Goal: Find specific page/section: Find specific page/section

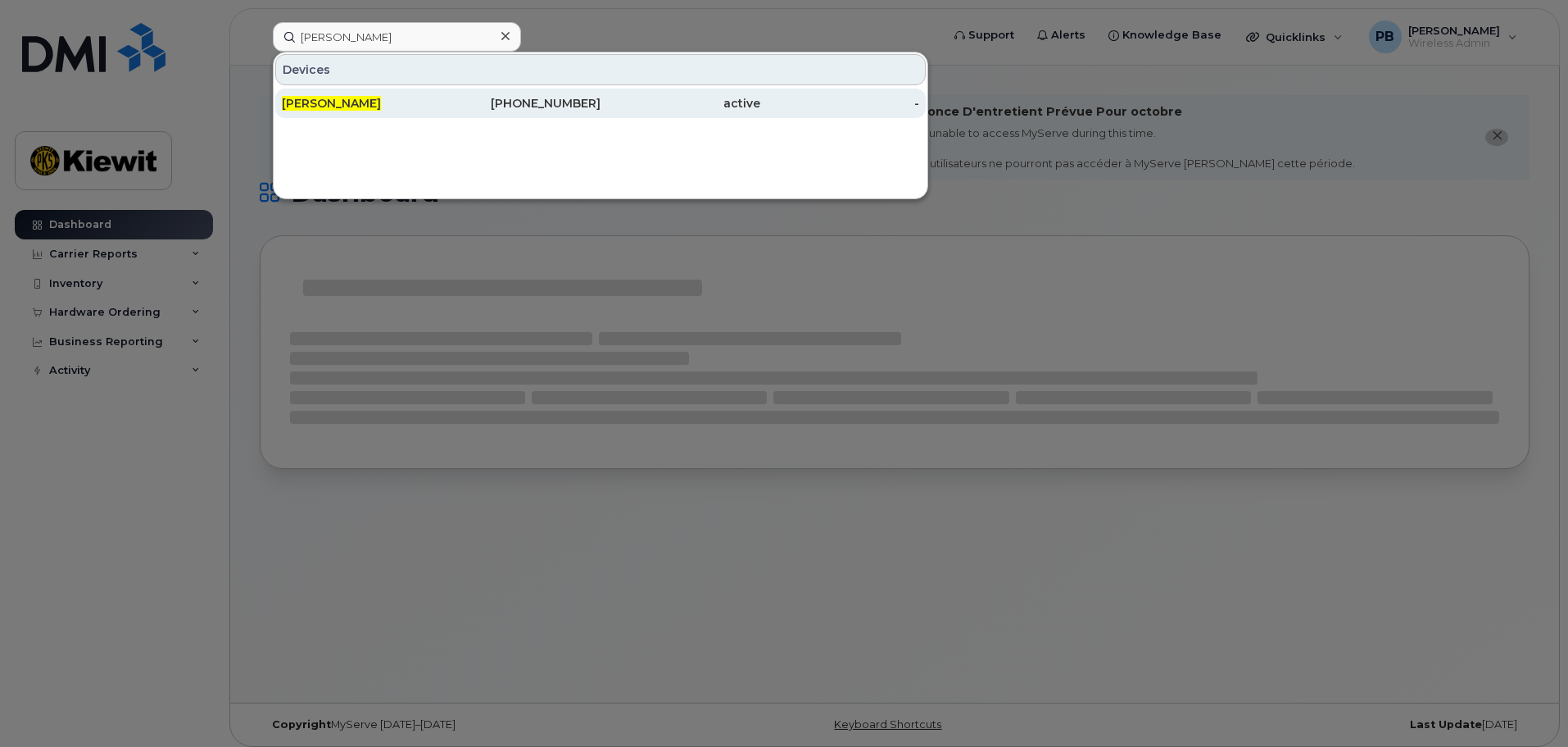
type input "[PERSON_NAME]"
click at [421, 110] on div "[PERSON_NAME]" at bounding box center [362, 102] width 160 height 16
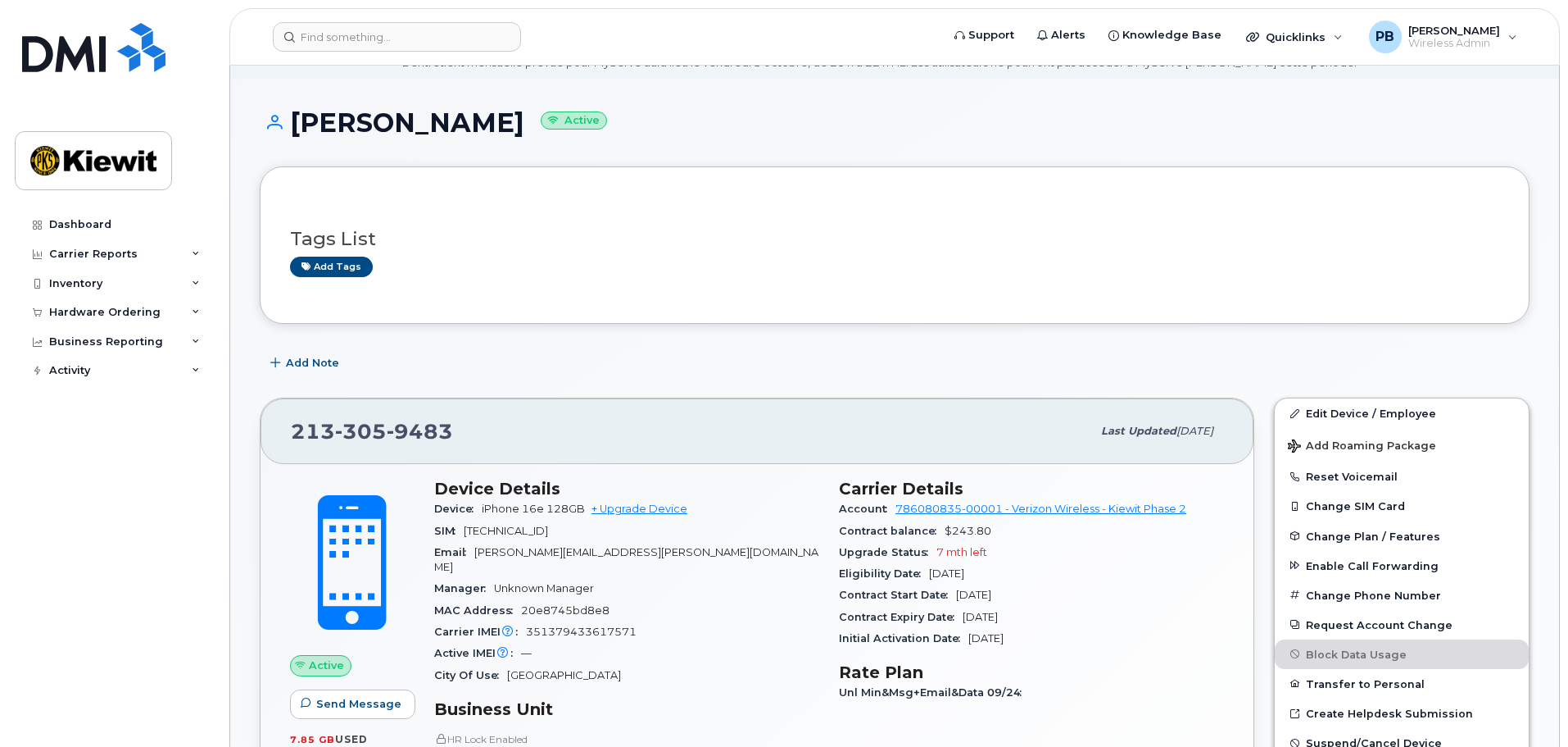
scroll to position [164, 0]
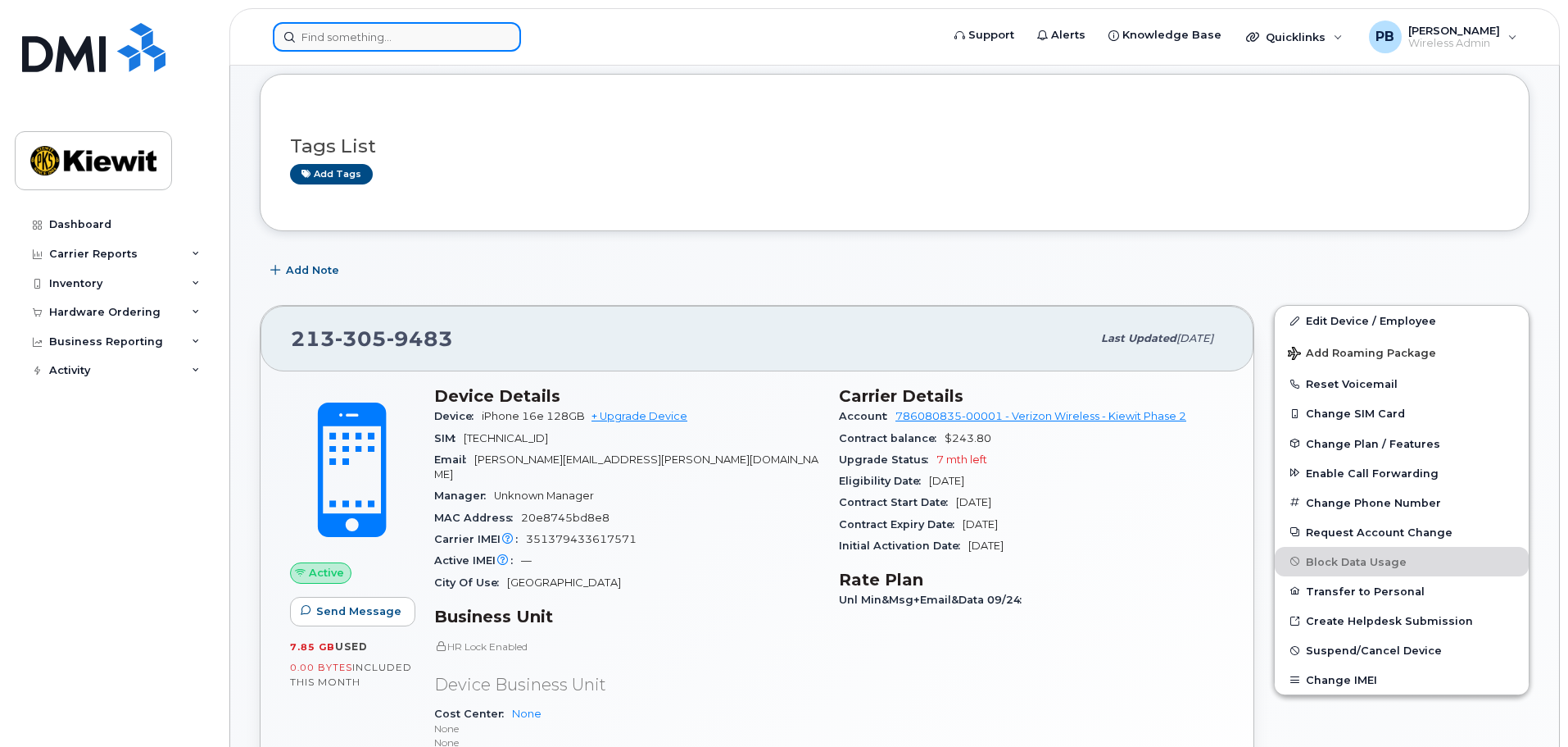
click at [347, 40] on input at bounding box center [396, 36] width 248 height 30
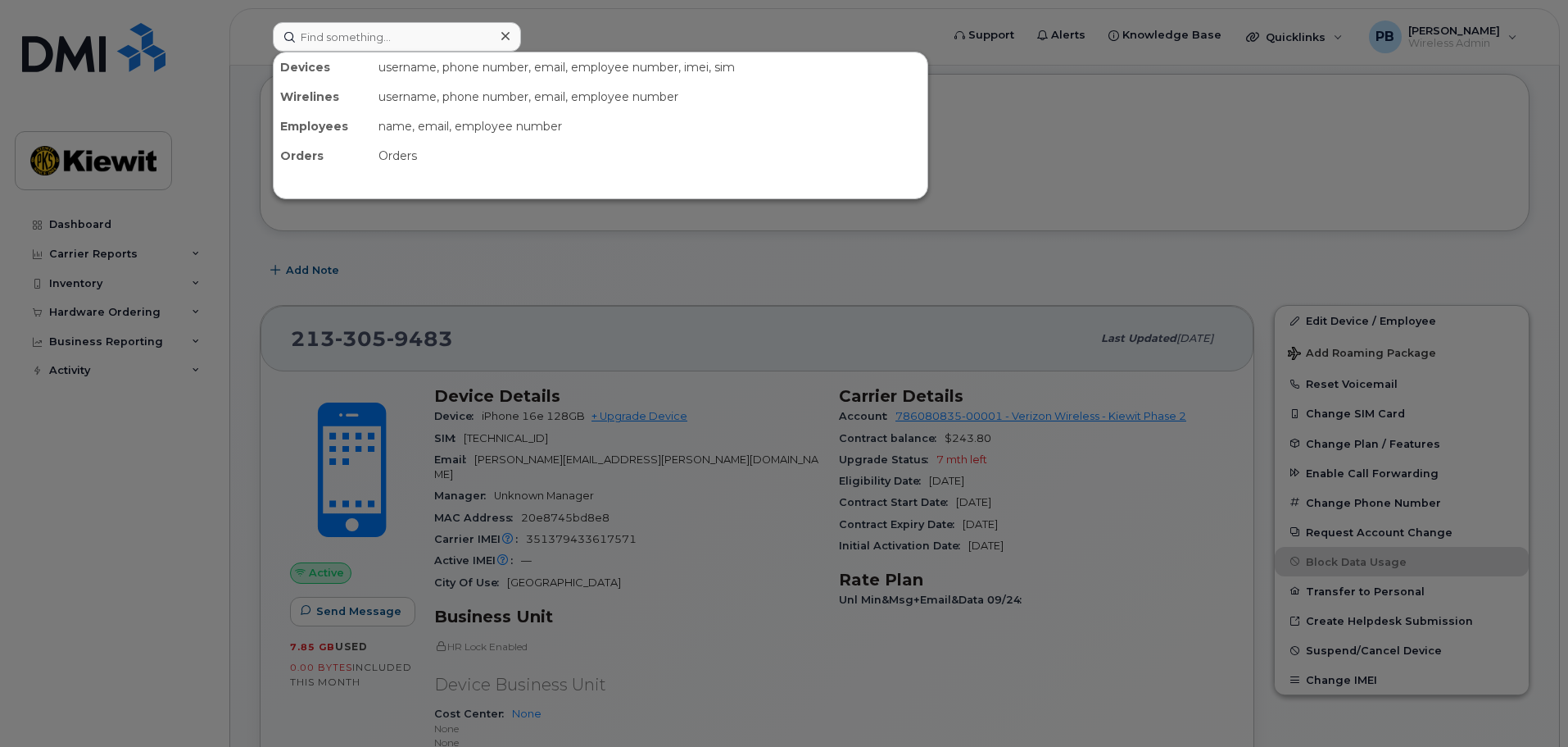
click at [727, 301] on div at bounding box center [784, 374] width 1568 height 747
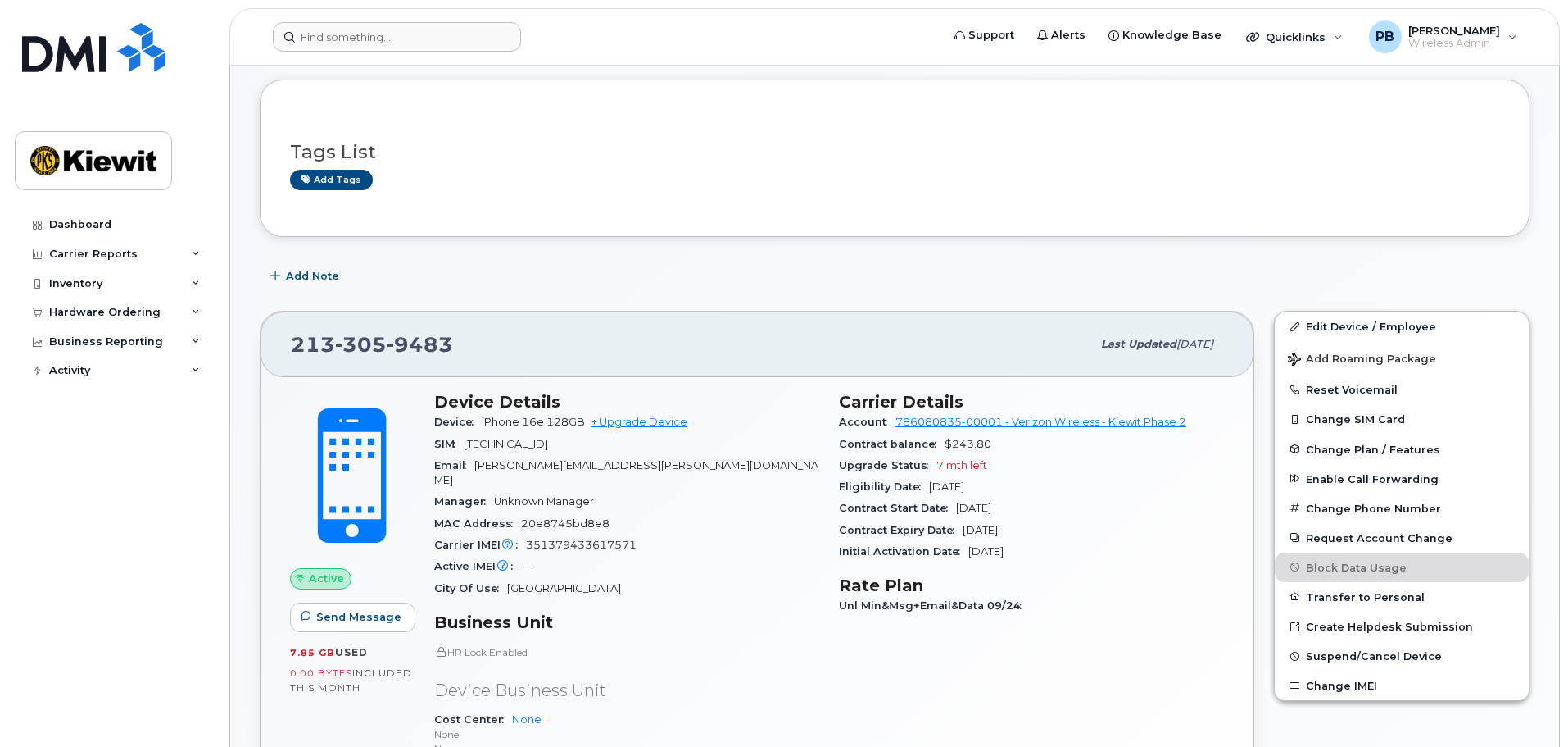
scroll to position [82, 0]
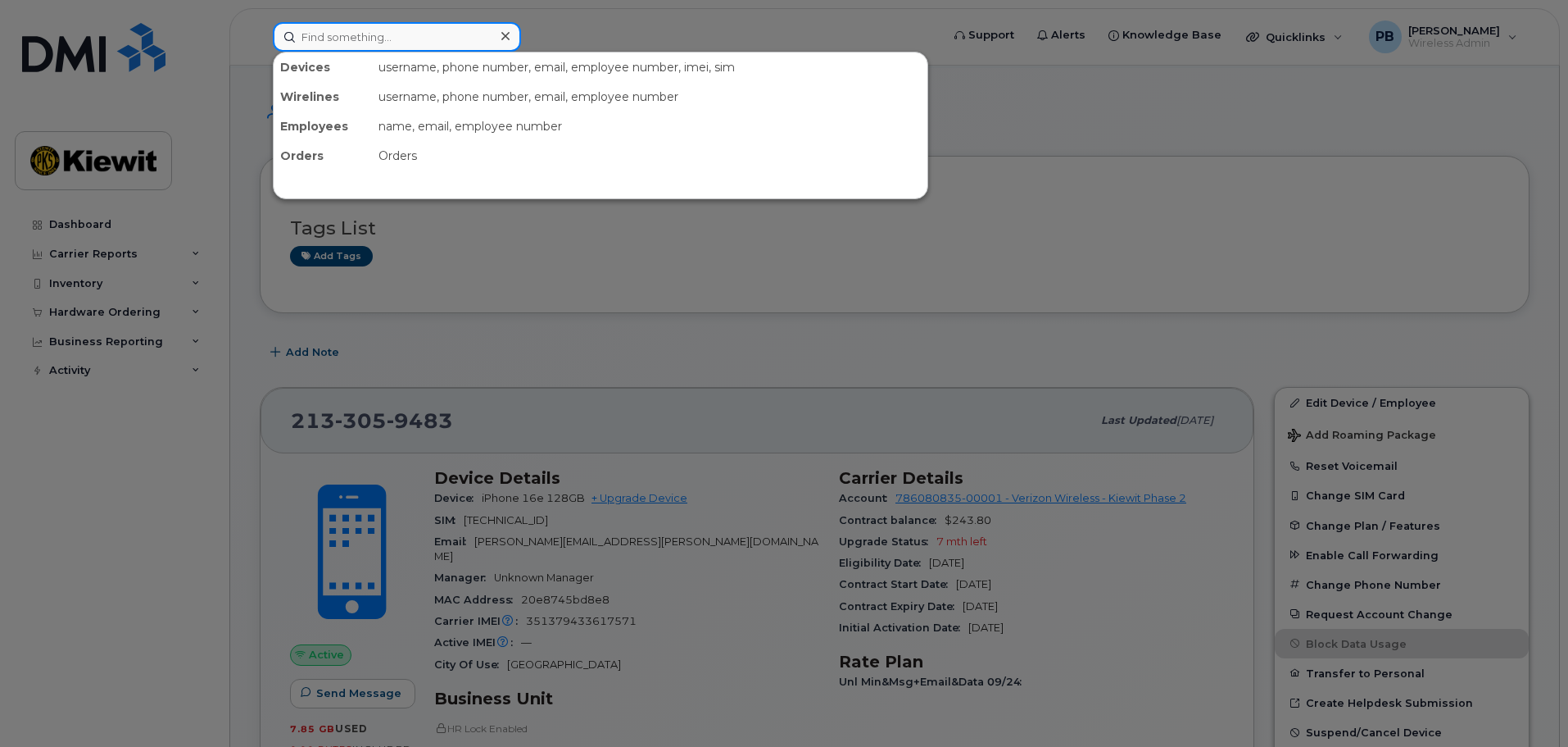
click at [451, 28] on input at bounding box center [396, 36] width 248 height 30
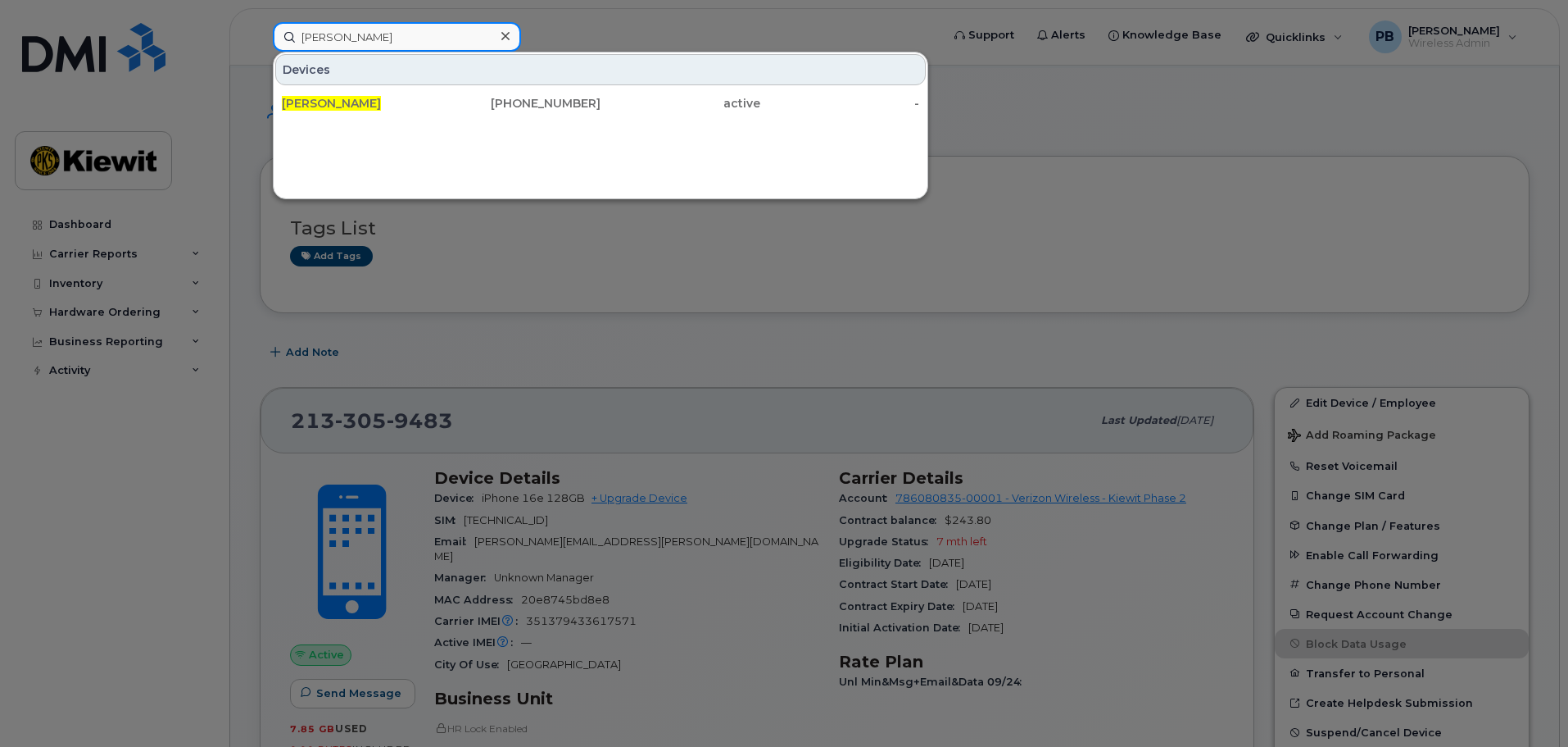
click at [422, 40] on input "brad tyler" at bounding box center [396, 36] width 248 height 30
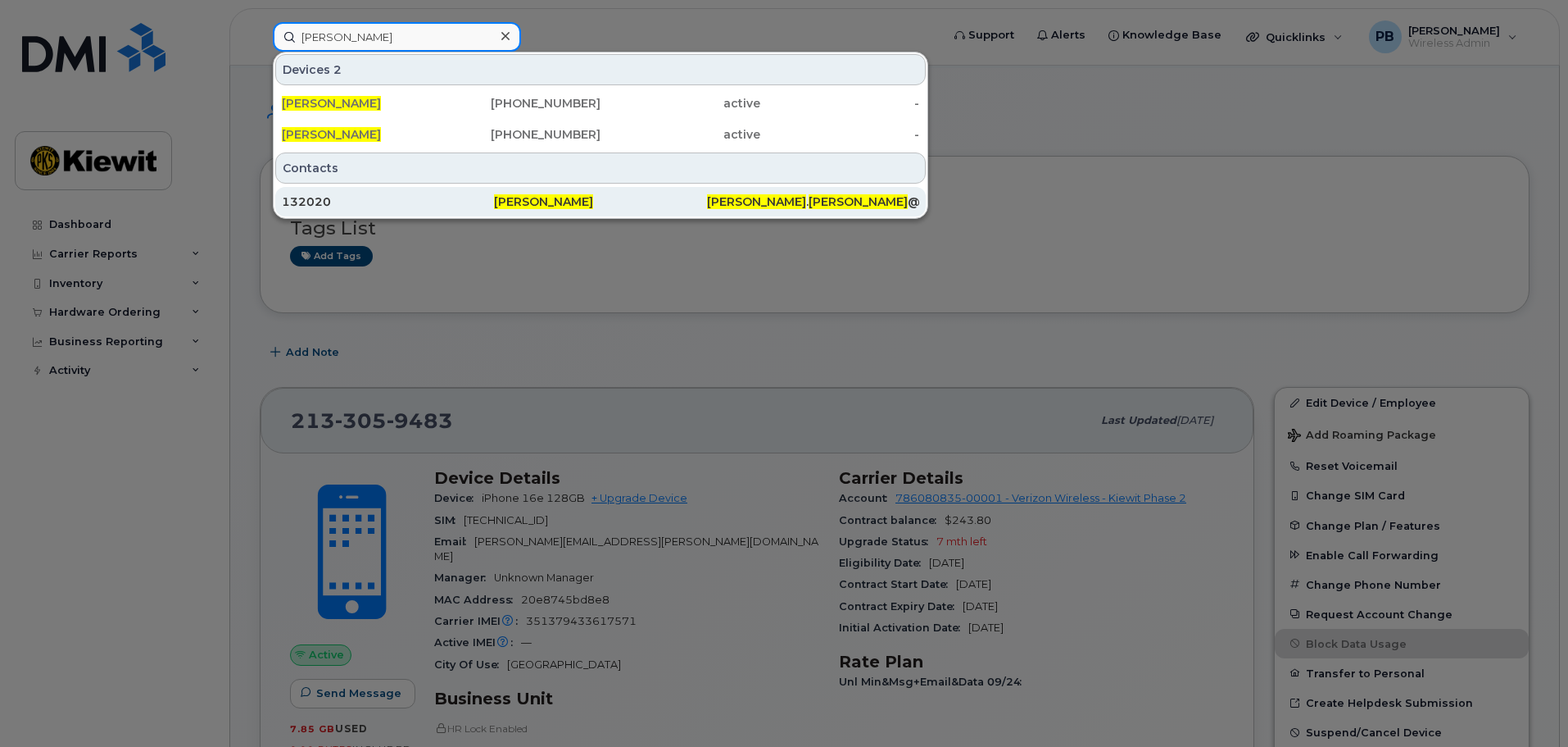
type input "ron knipple"
click at [526, 202] on span "Ron Knipple" at bounding box center [543, 201] width 99 height 14
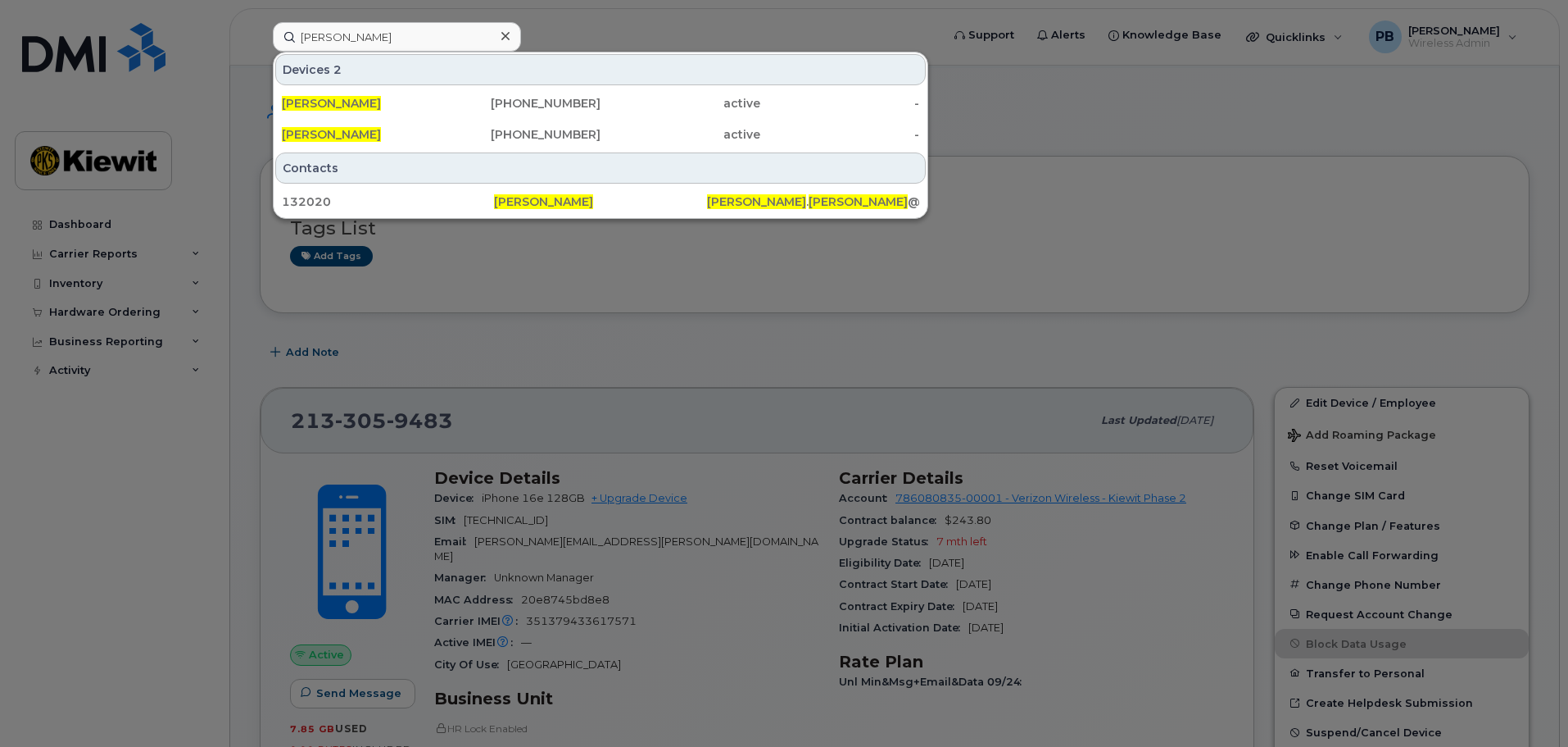
click at [974, 199] on div at bounding box center [784, 374] width 1568 height 747
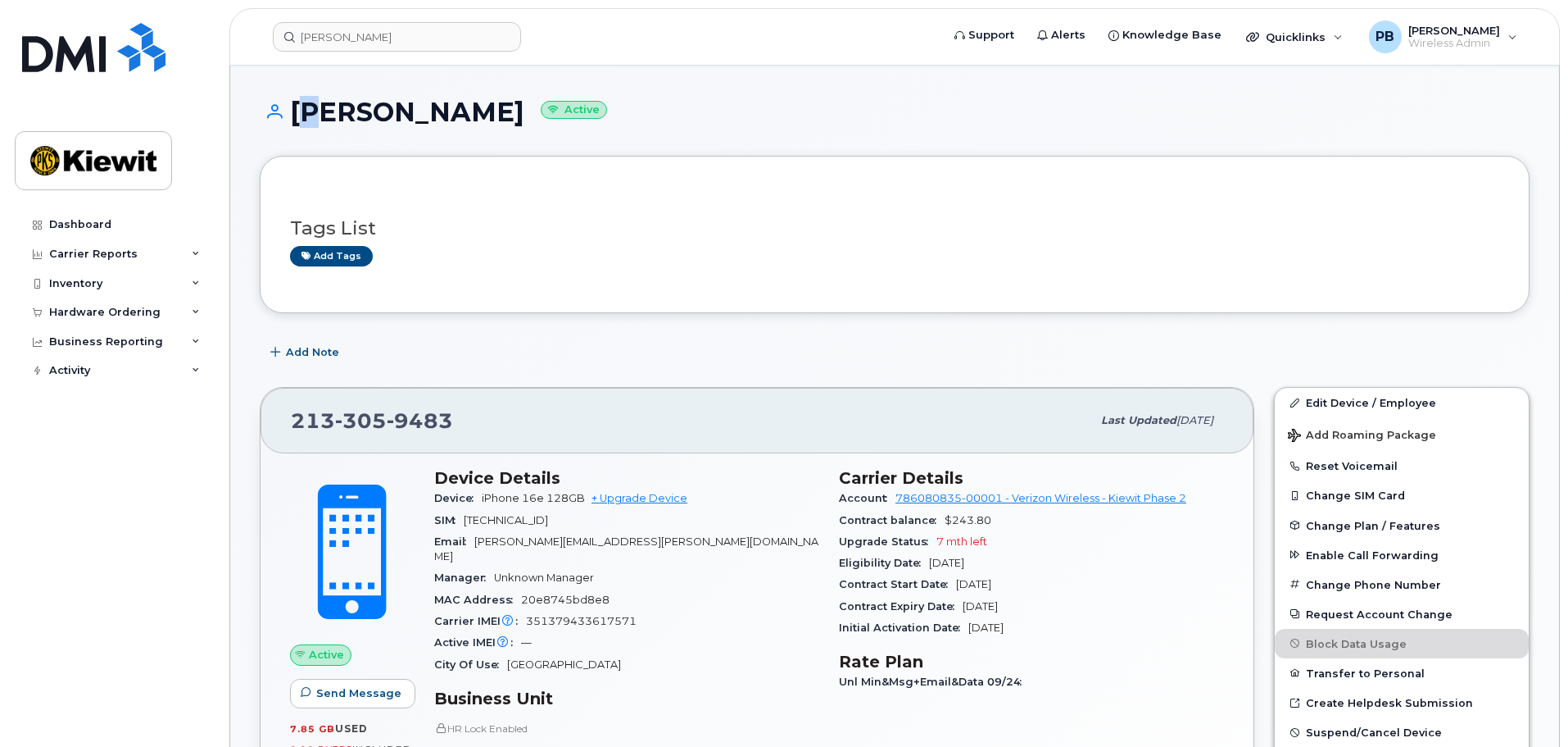
drag, startPoint x: 301, startPoint y: 119, endPoint x: 265, endPoint y: 123, distance: 36.2
click at [290, 119] on h1 "Brad Tyler Active" at bounding box center [895, 112] width 1270 height 29
click at [292, 106] on h1 "Brad Tyler Active" at bounding box center [895, 112] width 1270 height 29
click at [275, 113] on icon at bounding box center [271, 111] width 22 height 14
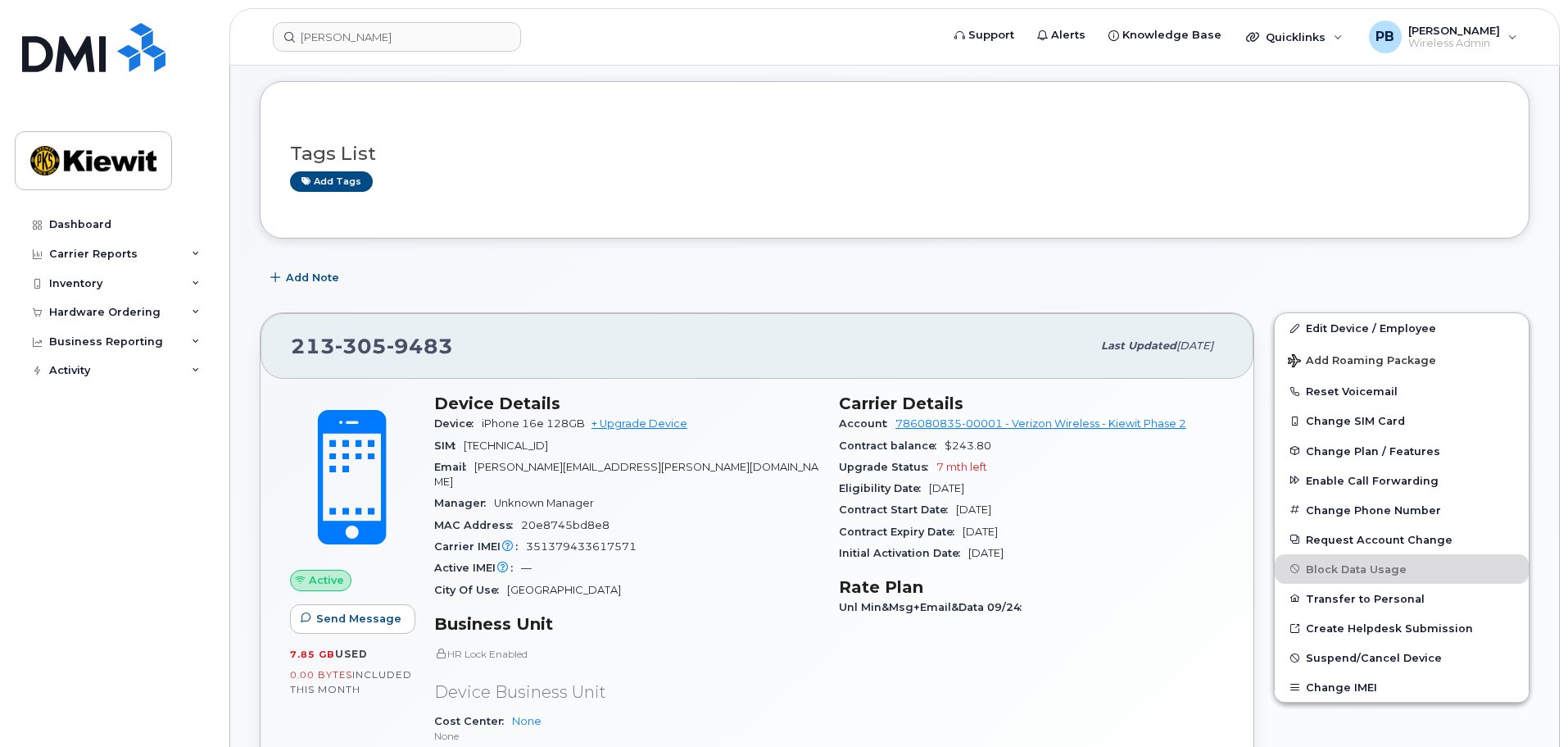
scroll to position [246, 0]
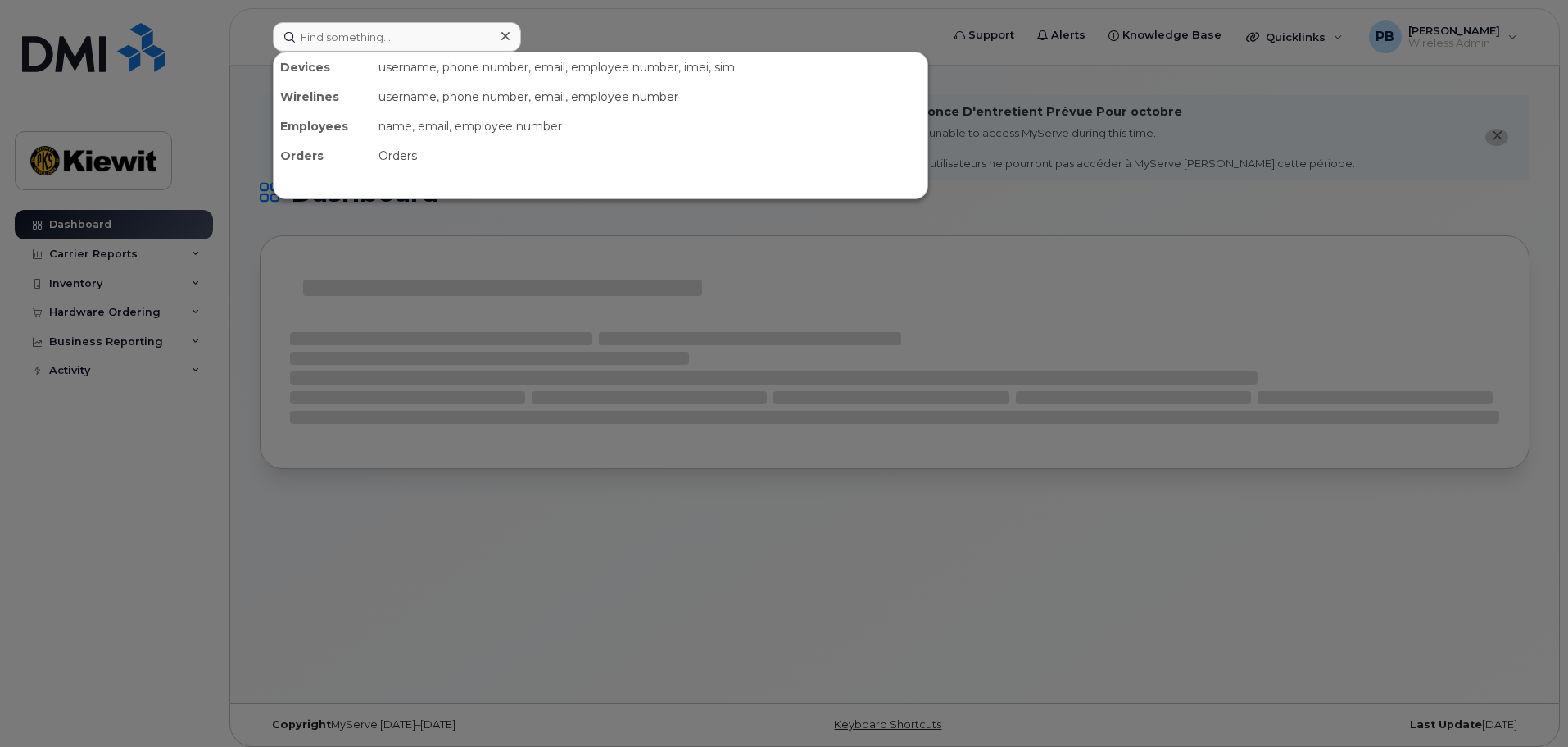
click at [361, 34] on input at bounding box center [396, 36] width 248 height 30
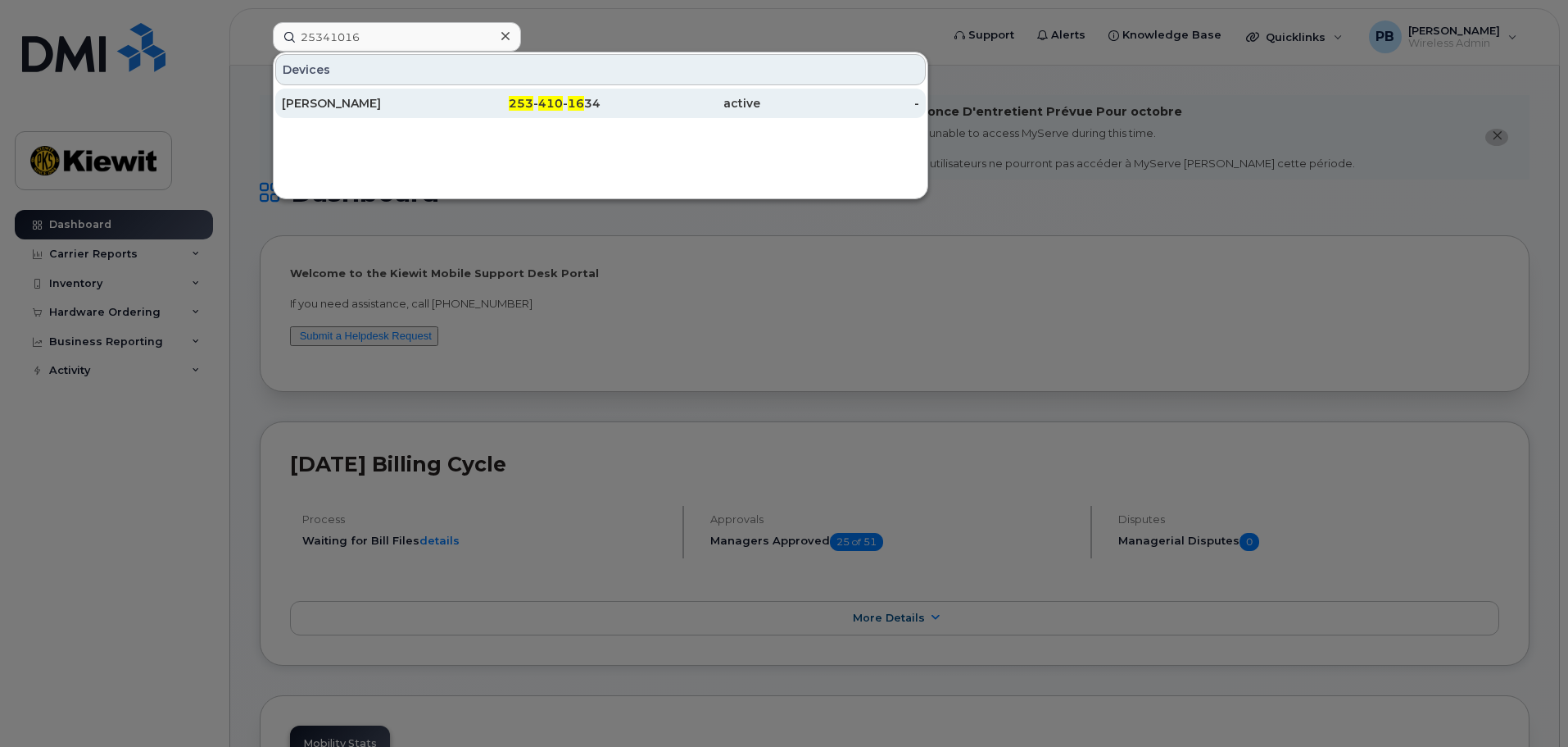
type input "25341016"
click at [378, 108] on div "Colonious Harris" at bounding box center [362, 102] width 160 height 16
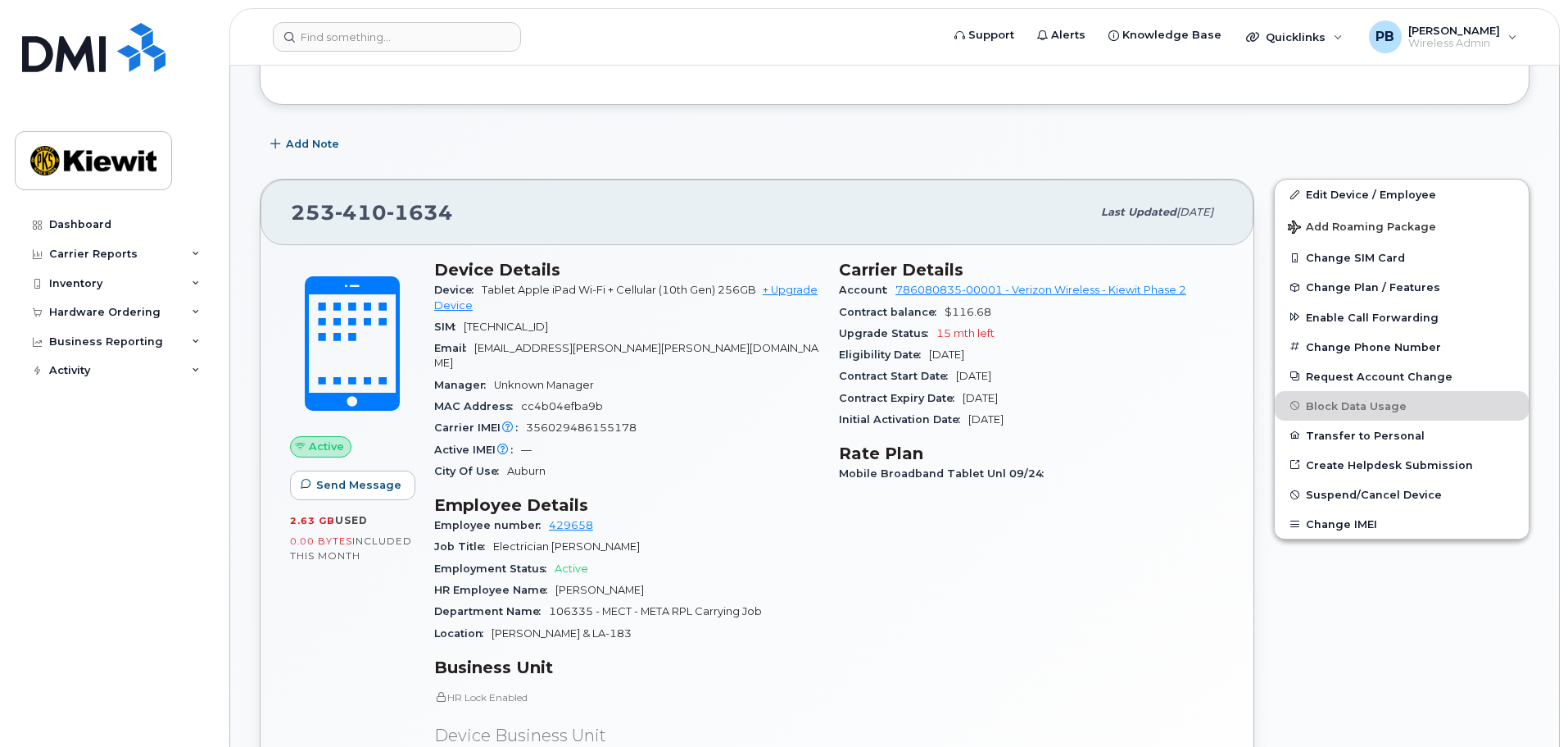
scroll to position [410, 0]
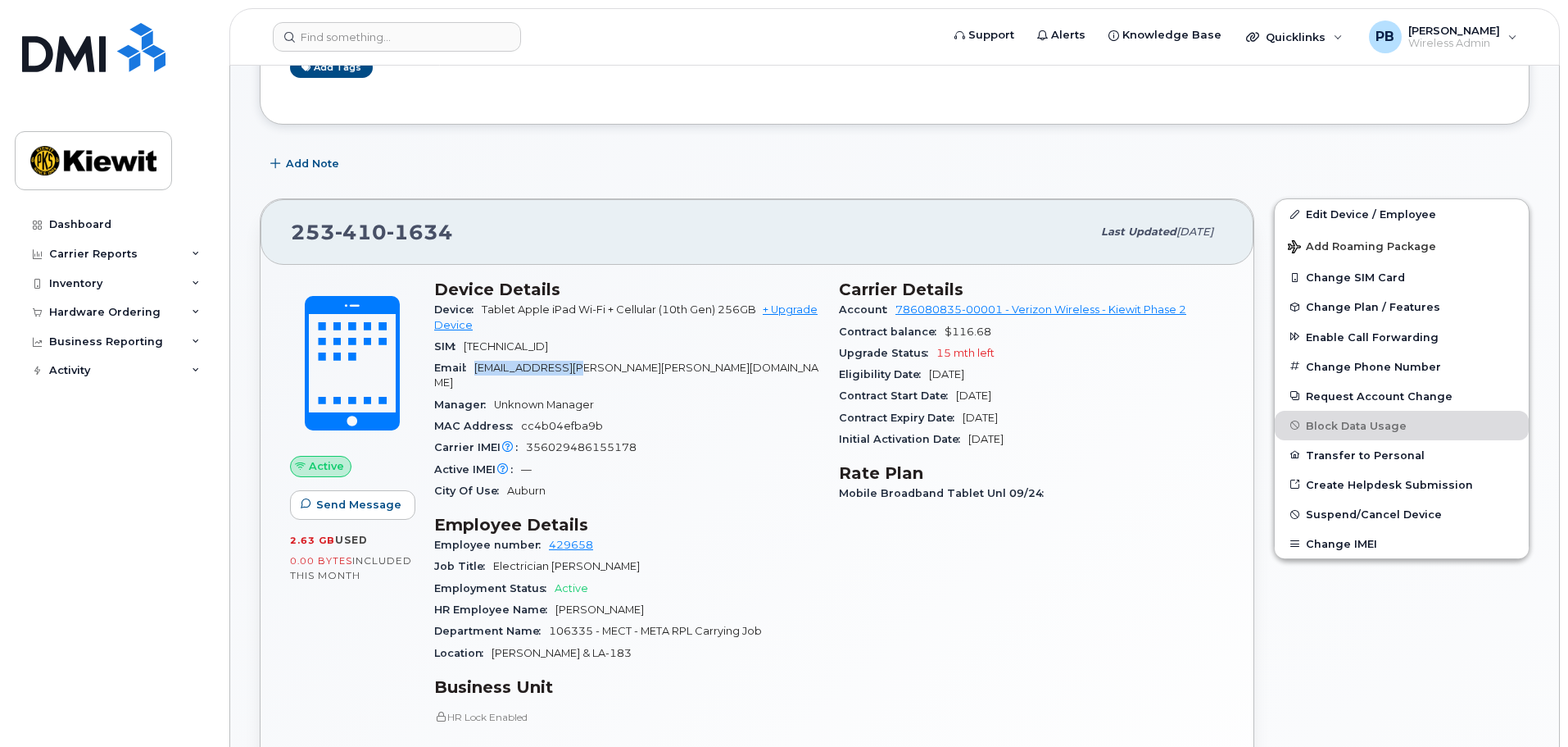
drag, startPoint x: 597, startPoint y: 363, endPoint x: 470, endPoint y: 358, distance: 127.1
click at [470, 358] on div "Email COLONIOUS.HARRIS@KIEWIT.COM" at bounding box center [627, 376] width 385 height 37
click at [693, 358] on div "Email COLONIOUS.HARRIS@KIEWIT.COM" at bounding box center [627, 376] width 385 height 37
click at [381, 21] on header "Support Alerts Knowledge Base Quicklinks Suspend / Cancel Device Change SIM Car…" at bounding box center [894, 37] width 1330 height 58
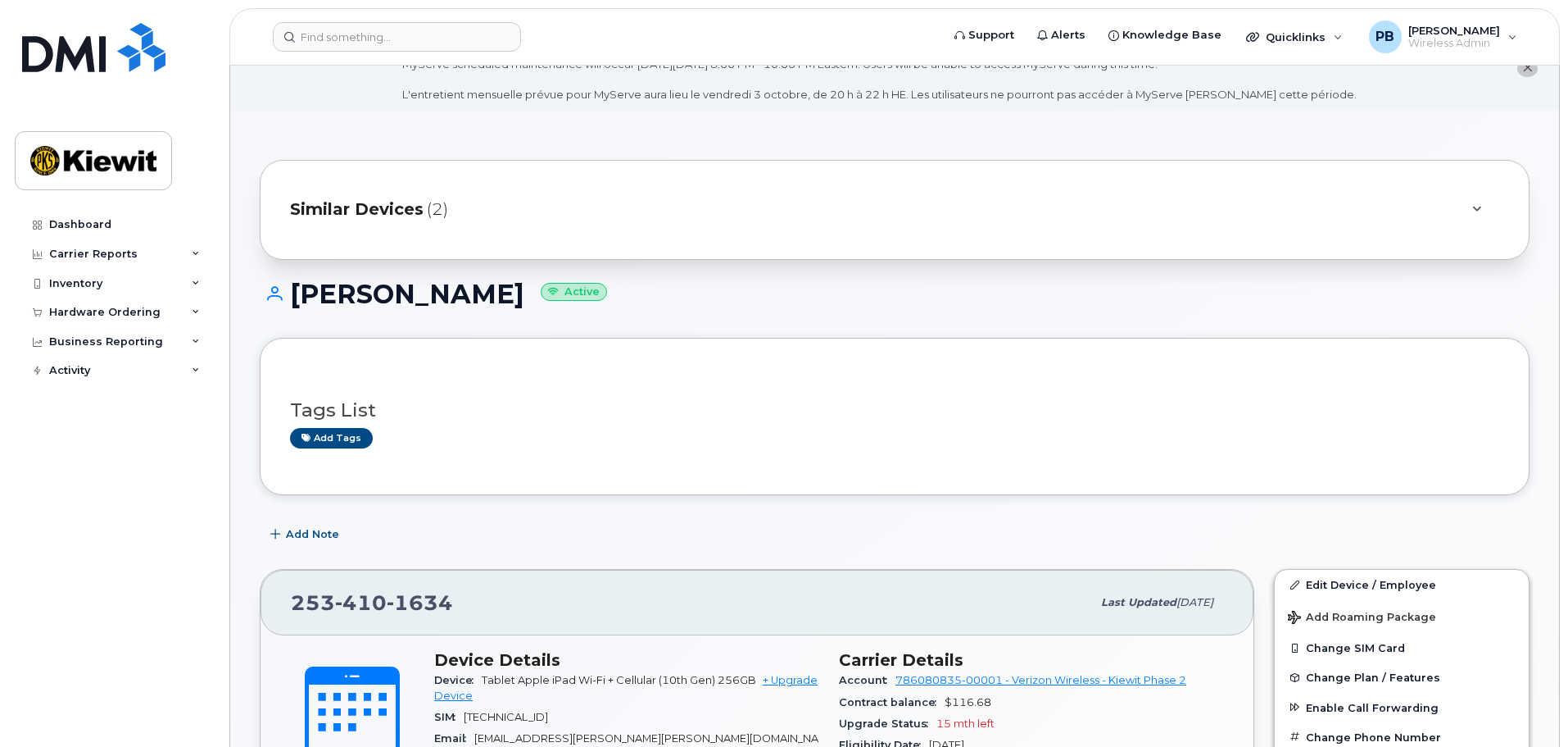
scroll to position [0, 0]
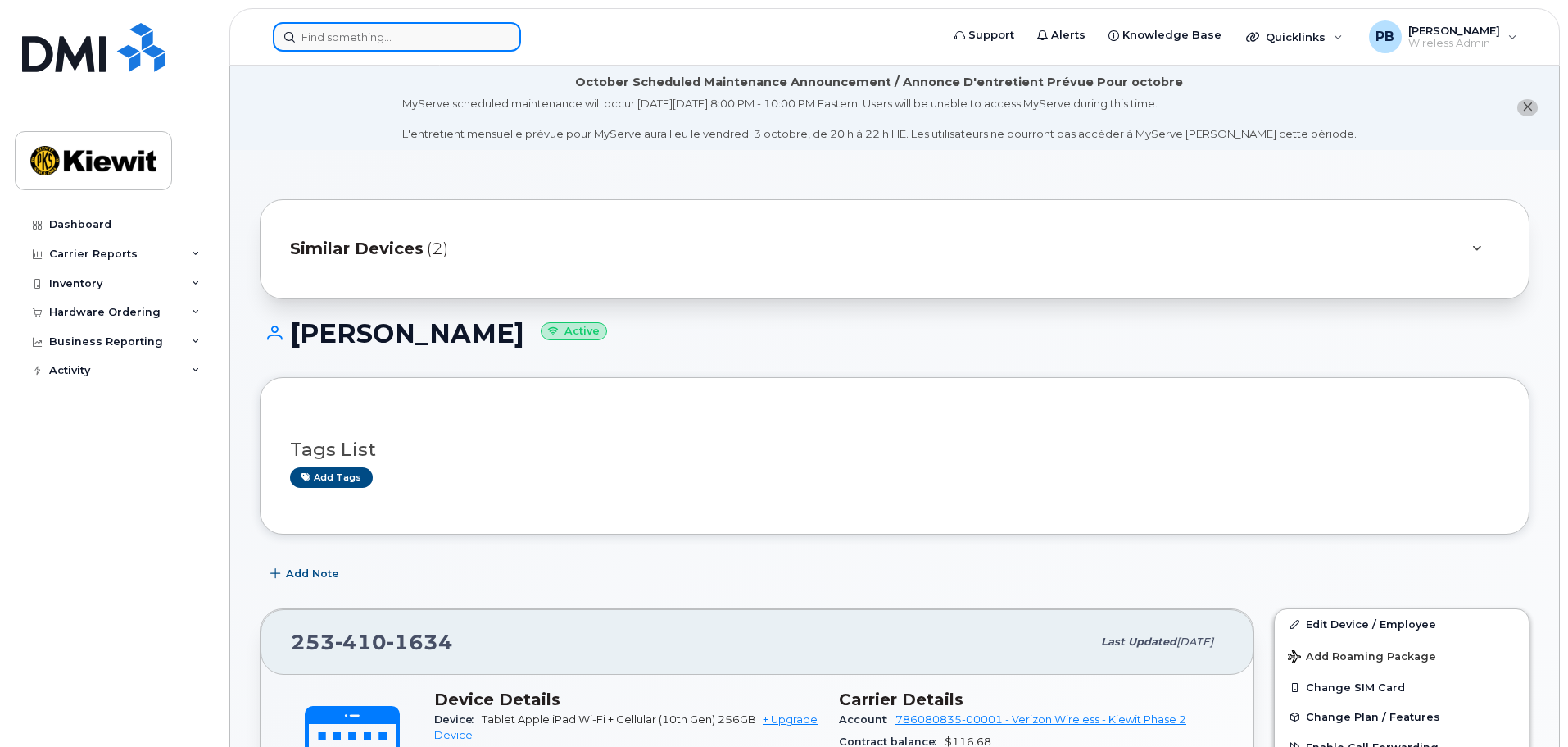
click at [408, 43] on input at bounding box center [396, 36] width 248 height 30
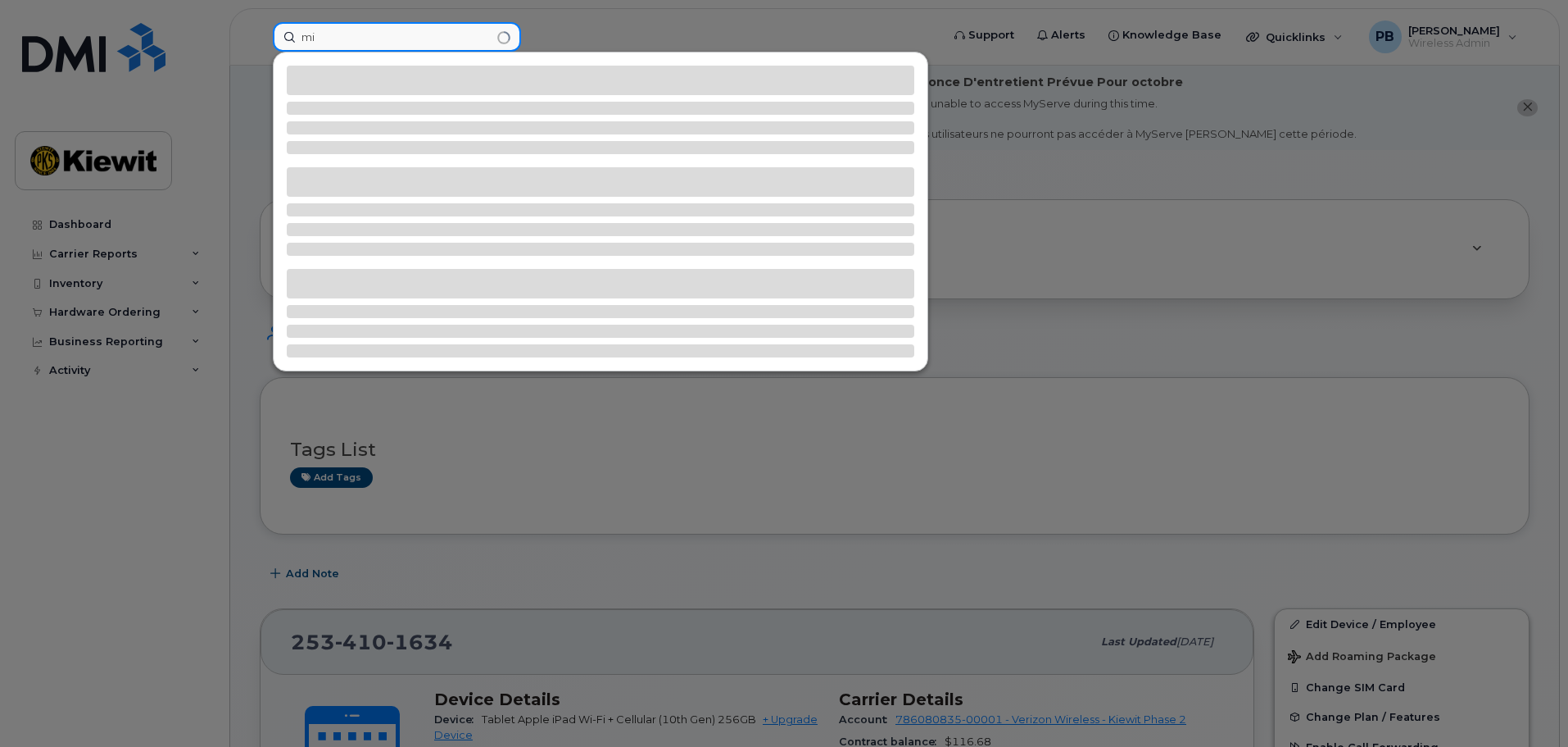
type input "m"
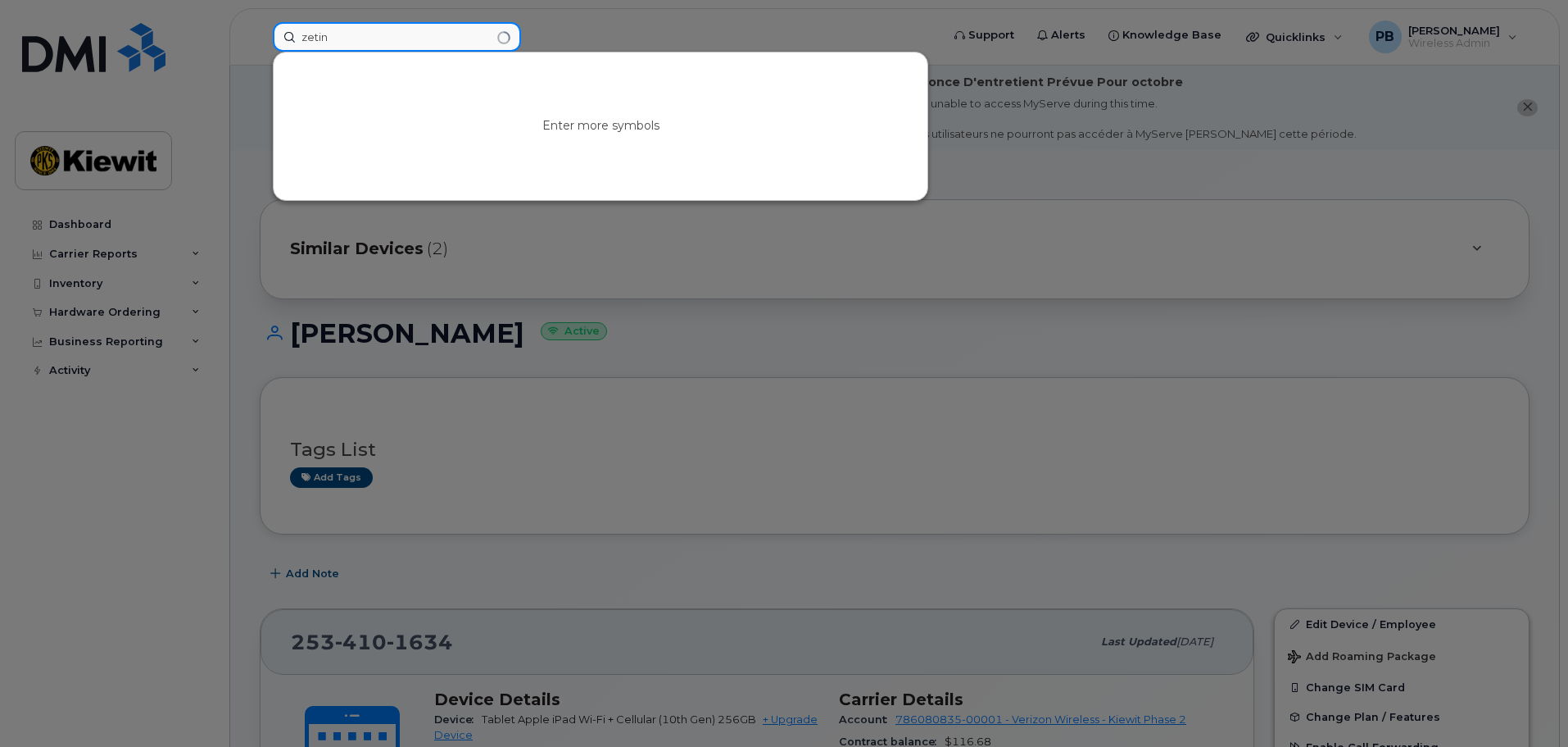
type input "zetino"
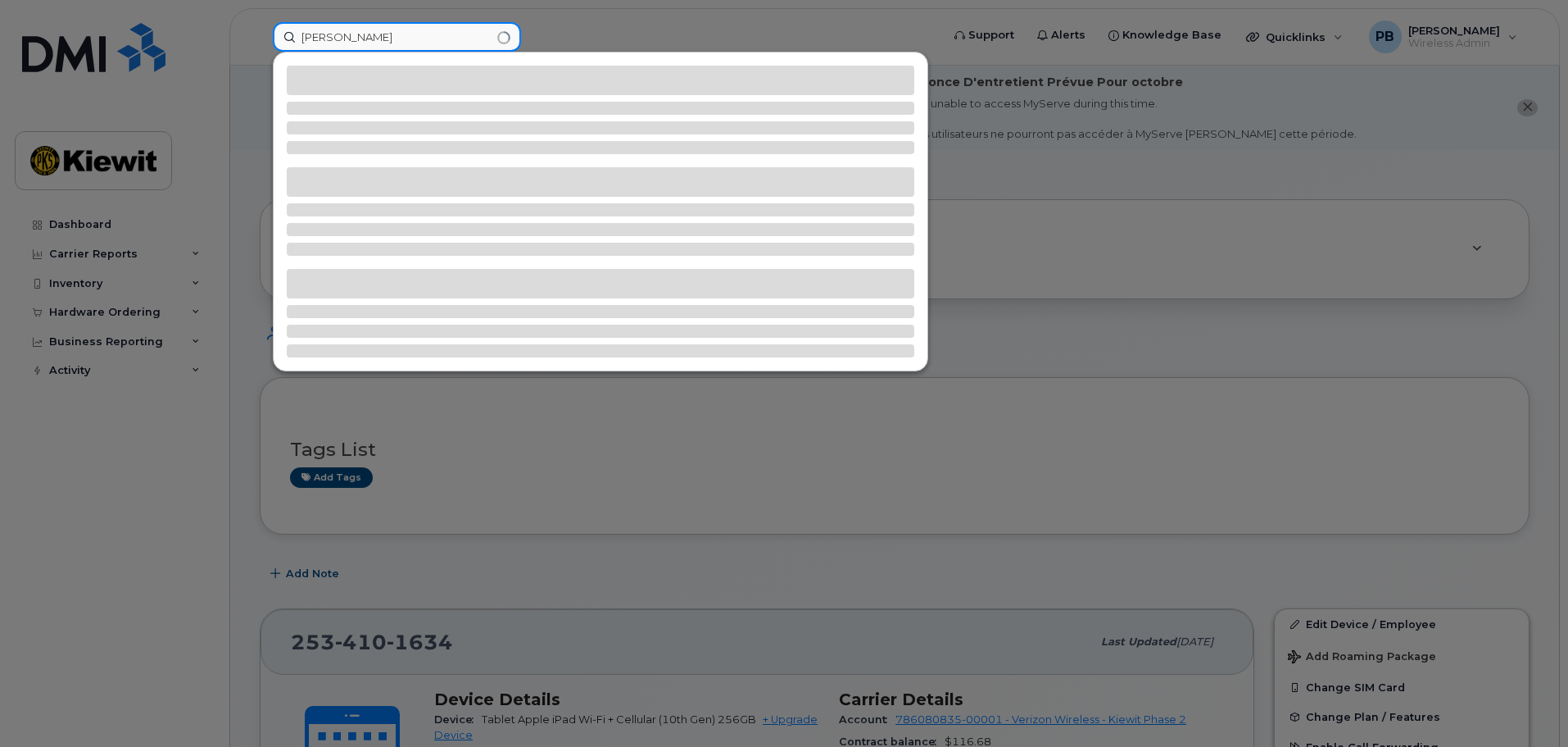
click at [357, 44] on input "zetino" at bounding box center [396, 36] width 248 height 30
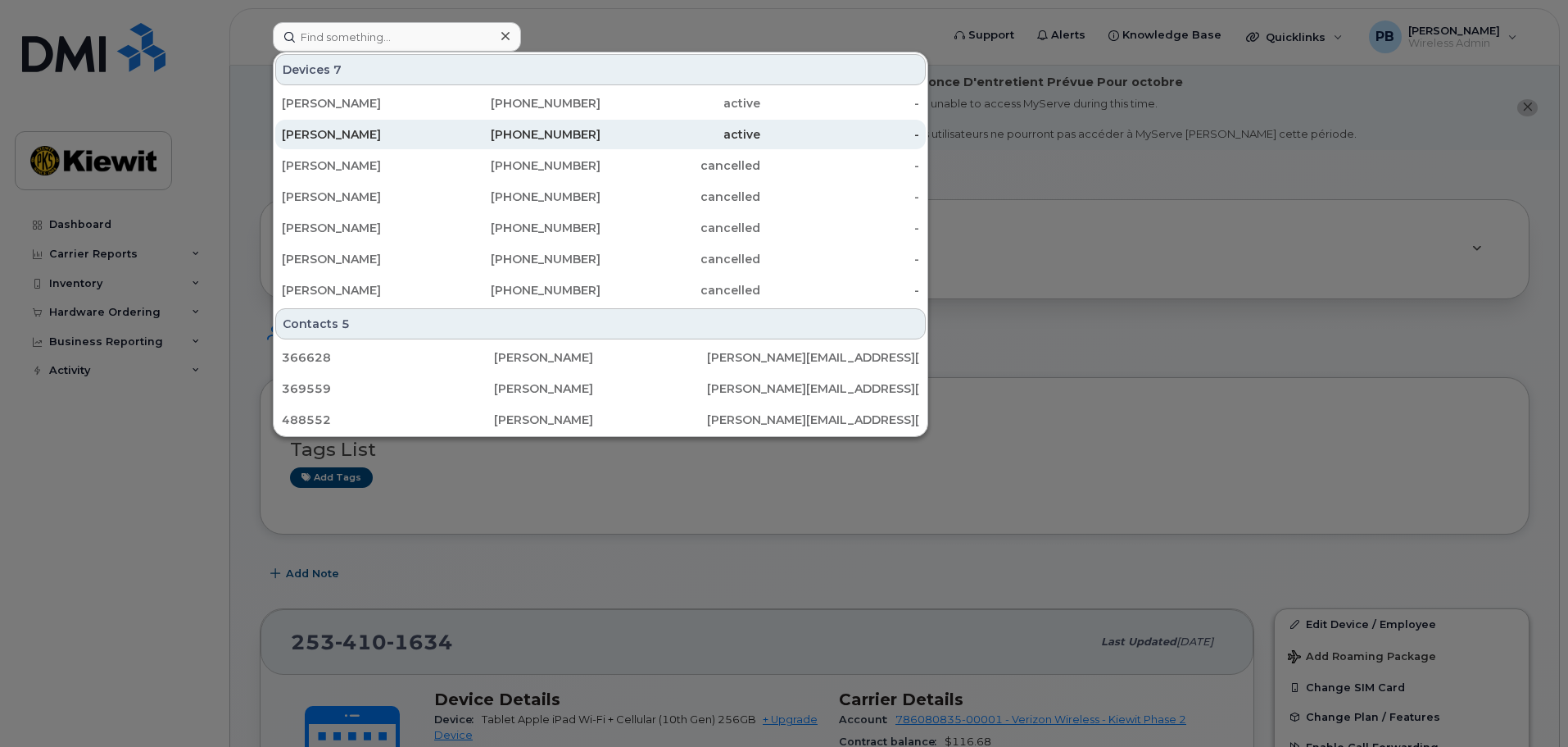
click at [445, 128] on div "253-410-9705" at bounding box center [522, 134] width 160 height 16
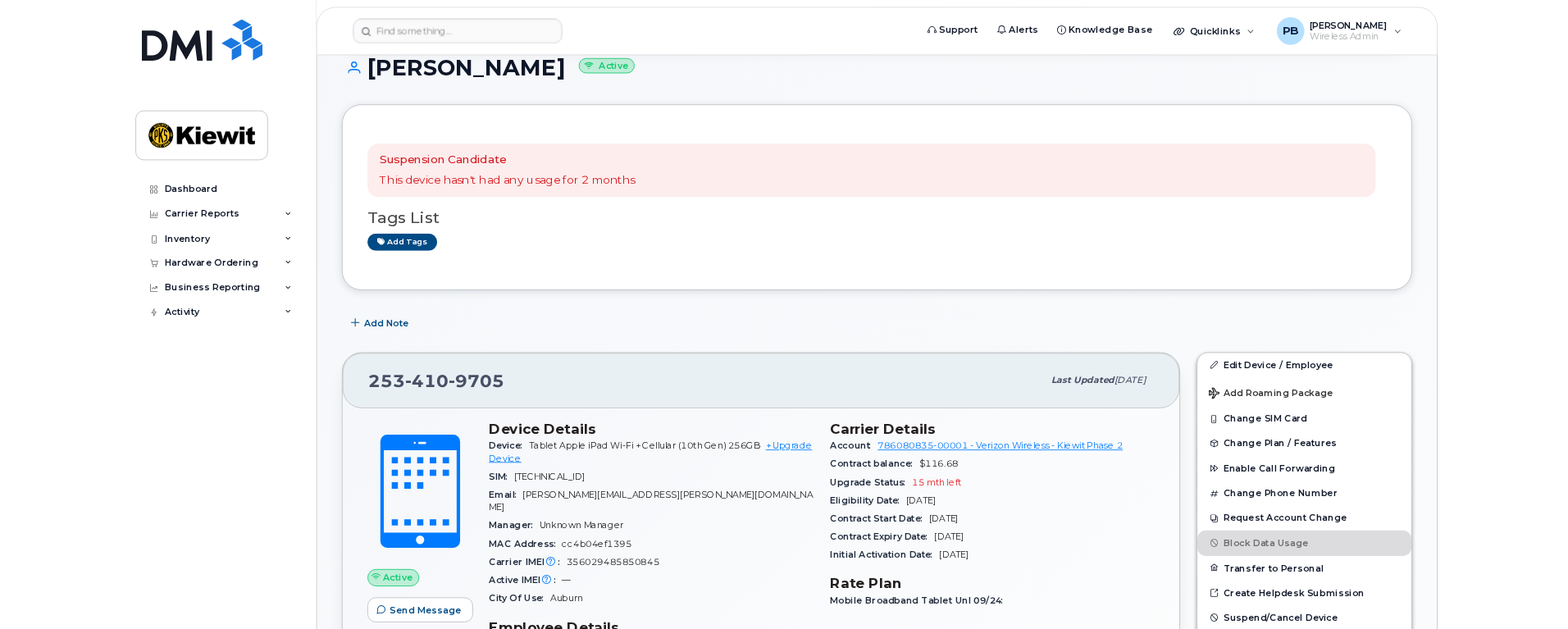
scroll to position [246, 0]
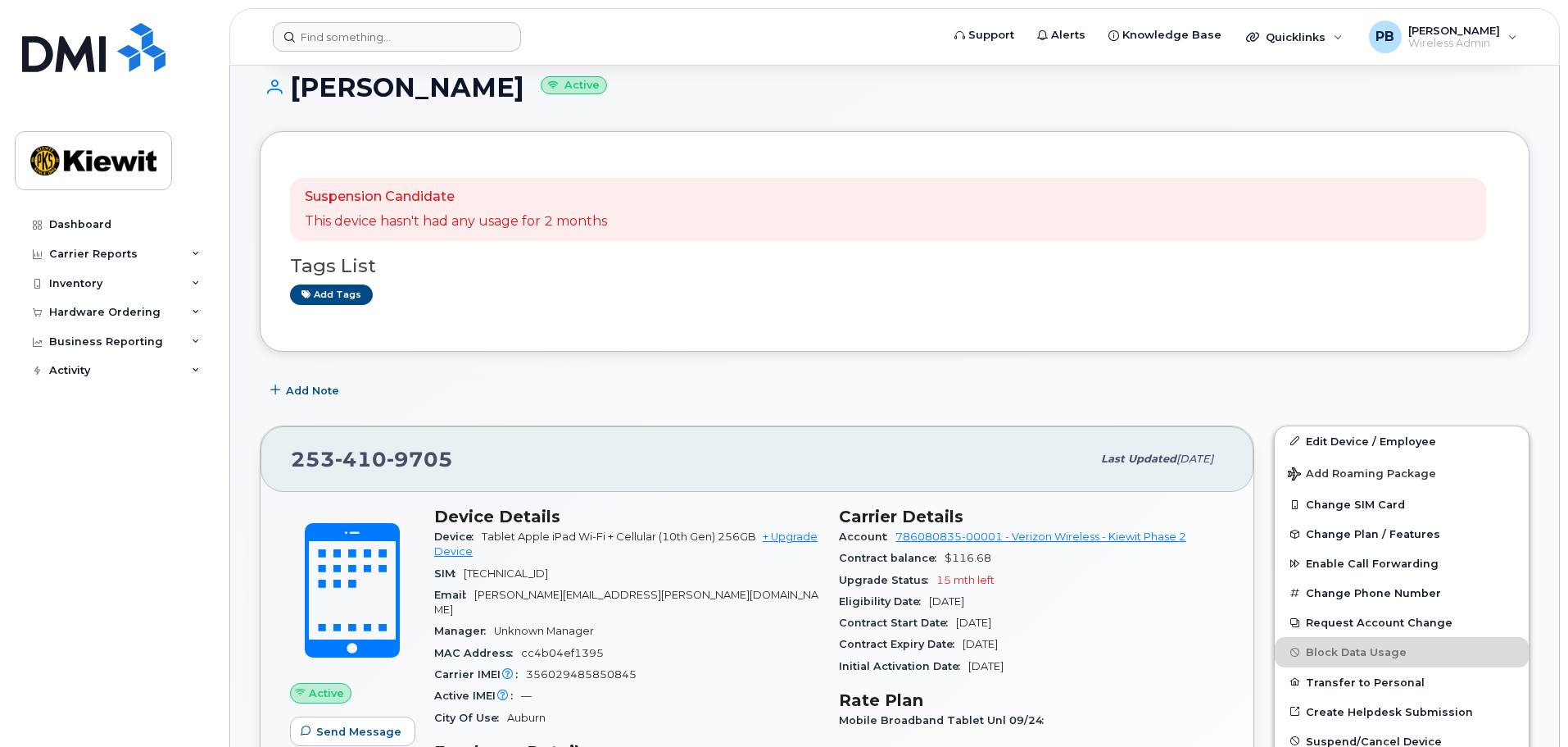
drag, startPoint x: 433, startPoint y: 12, endPoint x: 427, endPoint y: 23, distance: 12.5
click at [433, 13] on header "Support Alerts Knowledge Base Quicklinks Suspend / Cancel Device Change SIM Car…" at bounding box center [894, 37] width 1330 height 58
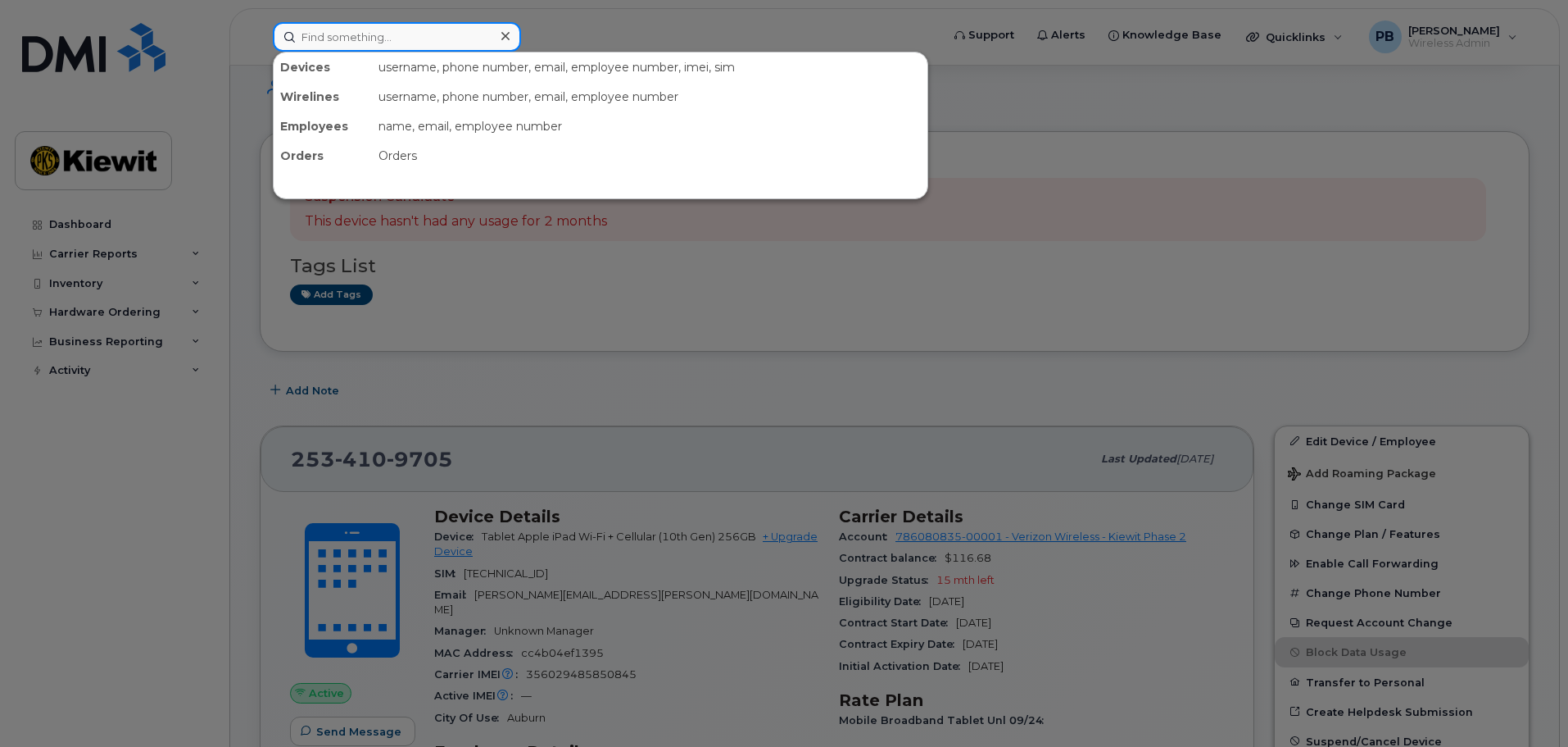
click at [426, 25] on input at bounding box center [396, 36] width 248 height 30
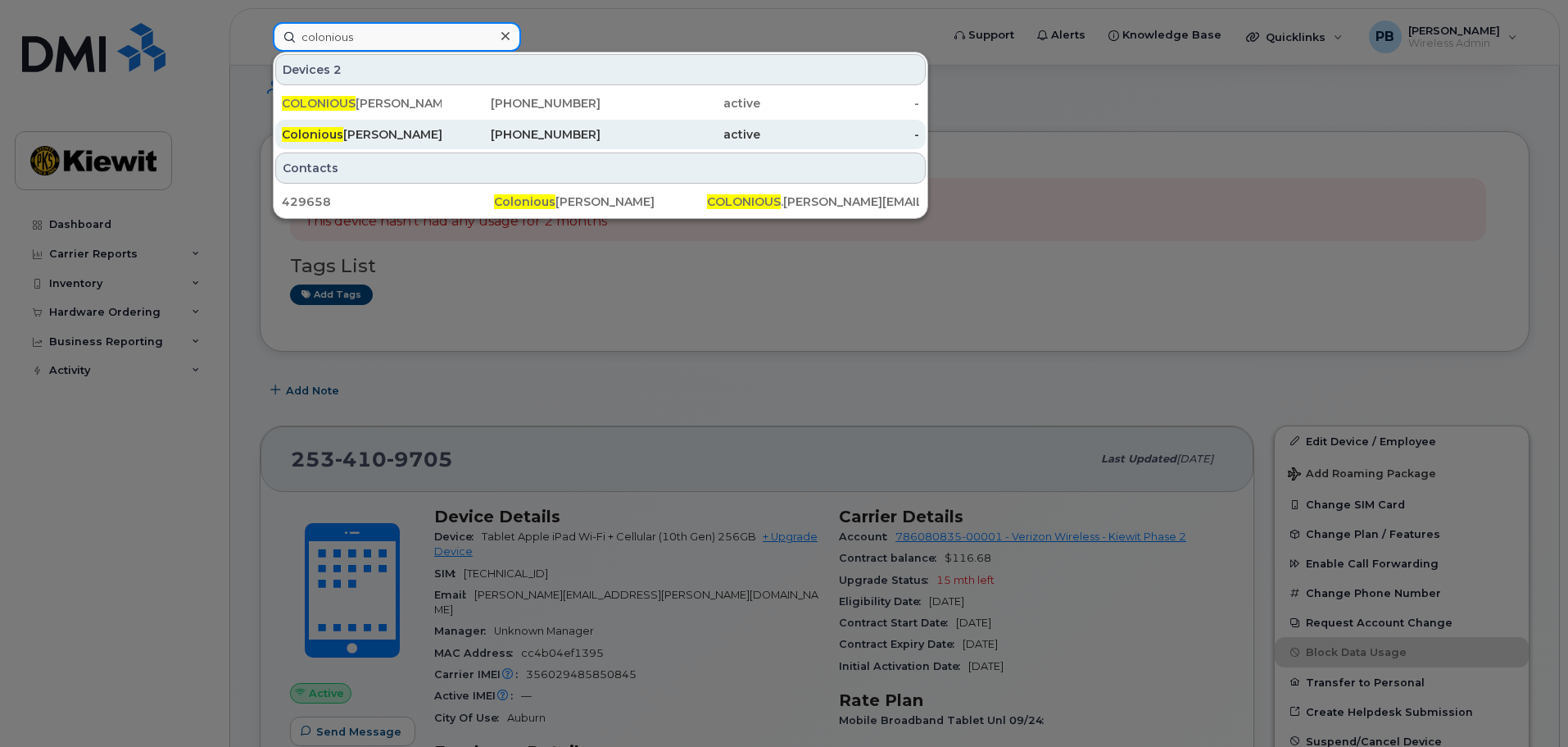
type input "colonious"
click at [443, 136] on div "[PHONE_NUMBER]" at bounding box center [522, 134] width 160 height 16
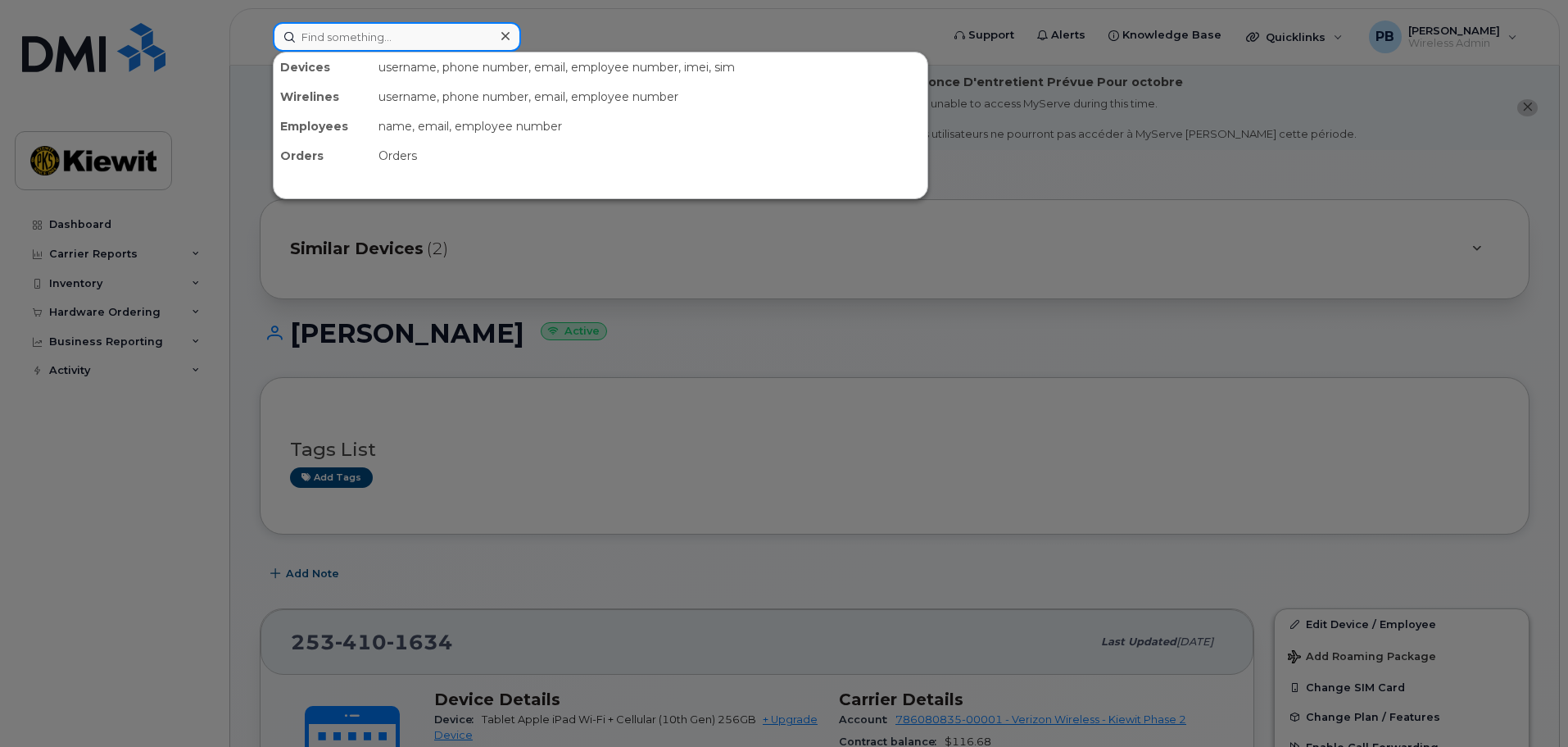
click at [373, 38] on input at bounding box center [396, 36] width 248 height 30
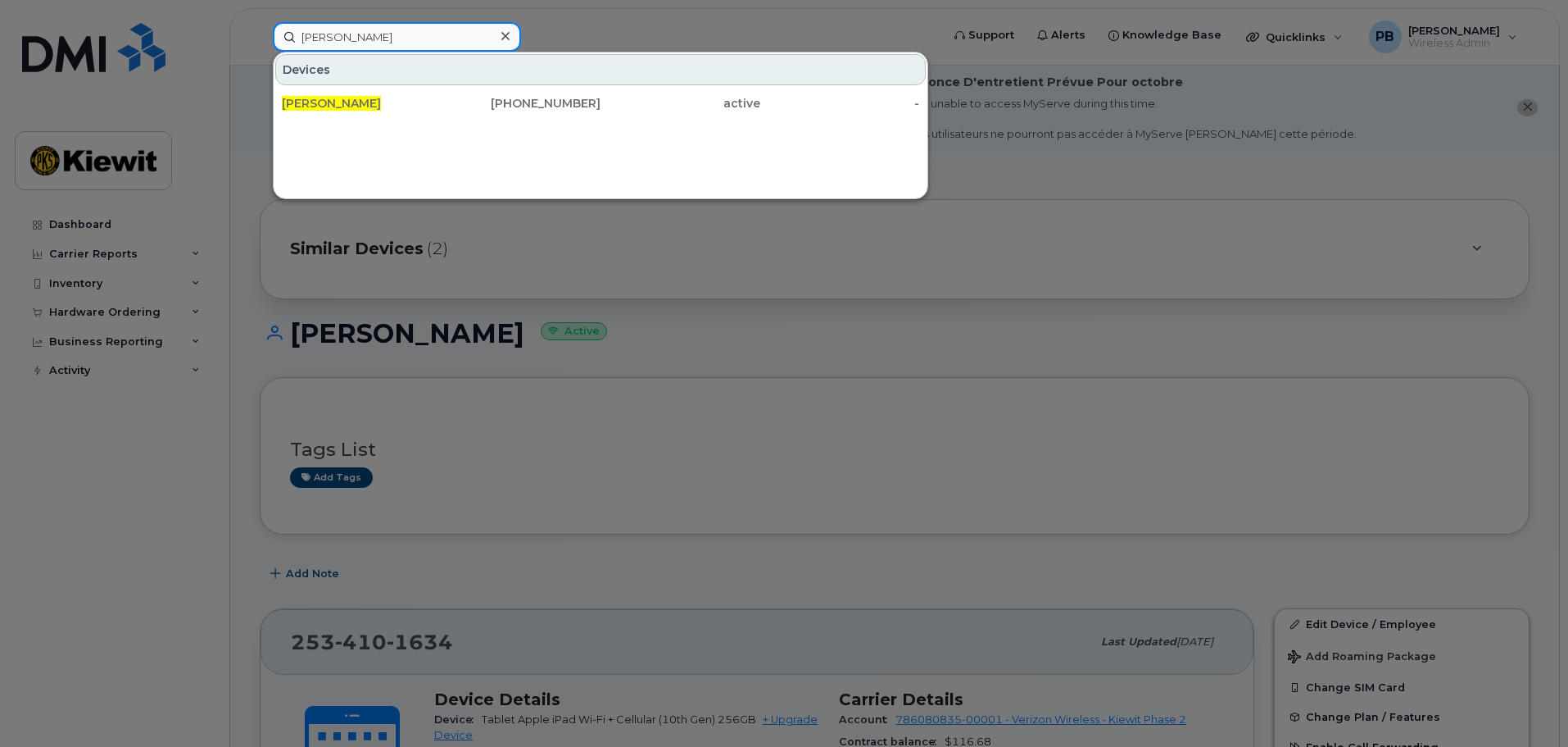
click at [400, 37] on input "brad tyler" at bounding box center [396, 36] width 248 height 30
click at [401, 37] on input "brad tyler" at bounding box center [396, 36] width 248 height 30
type input "bradley tyler"
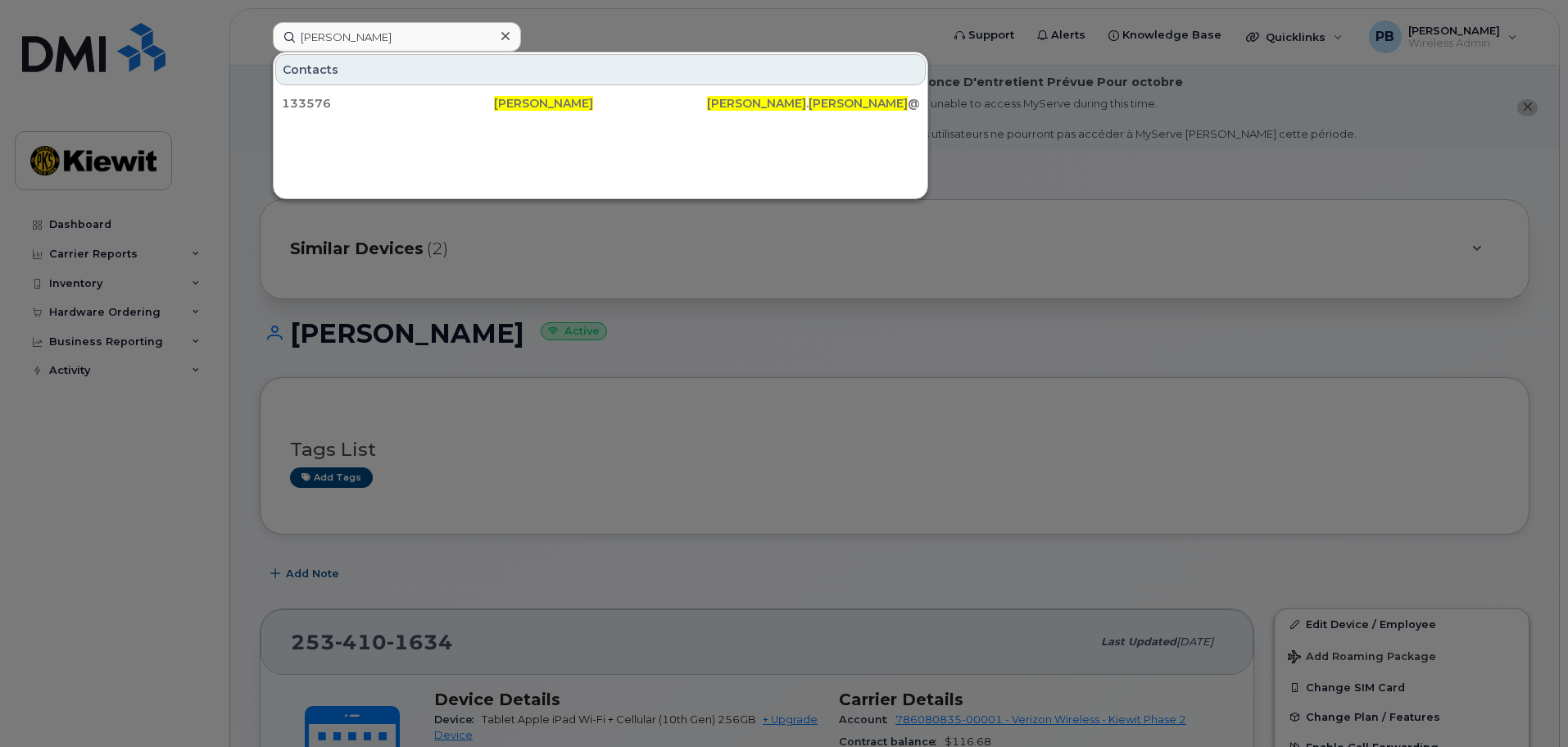
click at [896, 395] on div at bounding box center [784, 374] width 1568 height 747
